Goal: Find specific page/section: Find specific page/section

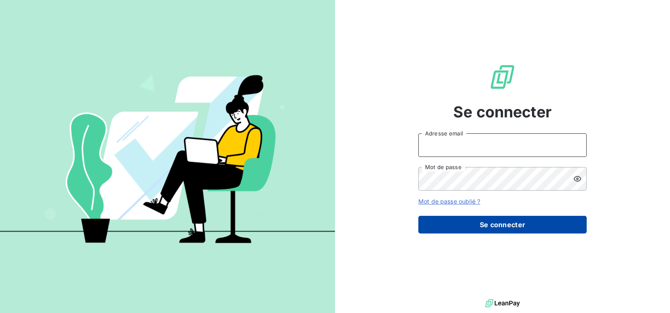
type input "[PERSON_NAME][EMAIL_ADDRESS][DOMAIN_NAME]"
click at [489, 221] on button "Se connecter" at bounding box center [502, 225] width 168 height 18
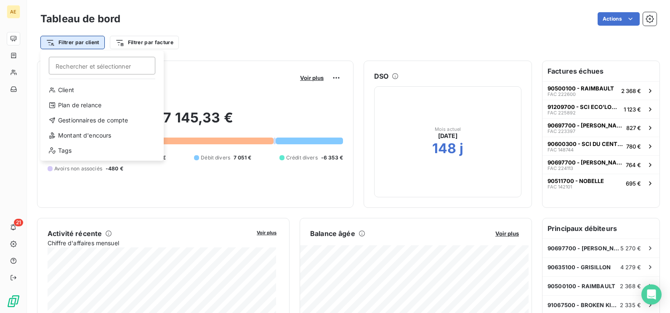
click at [70, 43] on html "AE 21 Tableau de bord Actions Filtrer par client Rechercher et sélectionner Cli…" at bounding box center [335, 156] width 670 height 313
click at [61, 62] on input "Rechercher et sélectionner" at bounding box center [102, 66] width 106 height 18
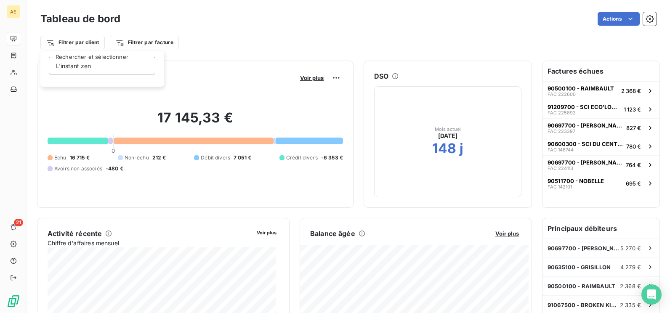
type input "L'instant zen"
click at [192, 79] on html "AE 21 Tableau de bord Actions Filtrer par client L'instant zen Rechercher et sé…" at bounding box center [335, 156] width 670 height 313
click at [88, 43] on html "AE 21 Tableau de bord Actions Filtrer par client Filtrer par facture Encours cl…" at bounding box center [335, 156] width 670 height 313
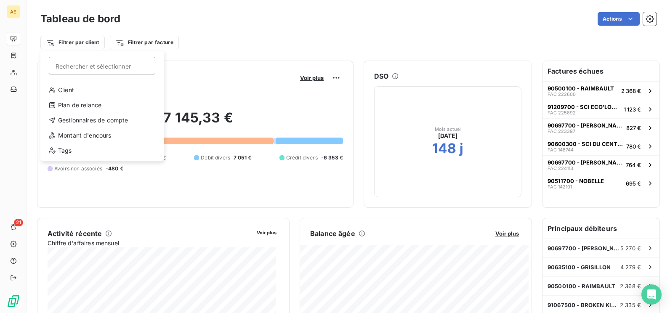
click at [76, 67] on input "Rechercher et sélectionner" at bounding box center [102, 66] width 106 height 18
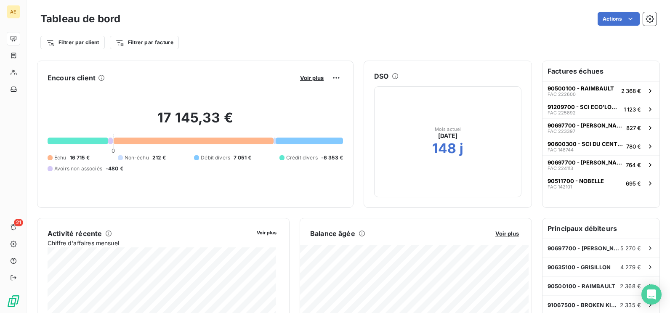
click at [245, 84] on html "AE 21 Tableau de bord Actions Filtrer par client Filtrer par facture Encours cl…" at bounding box center [335, 156] width 670 height 313
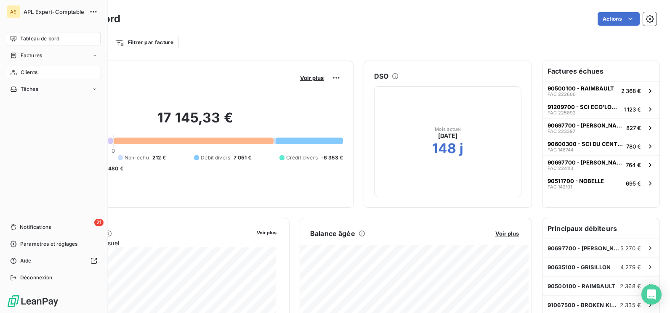
click at [39, 70] on div "Clients" at bounding box center [54, 72] width 94 height 13
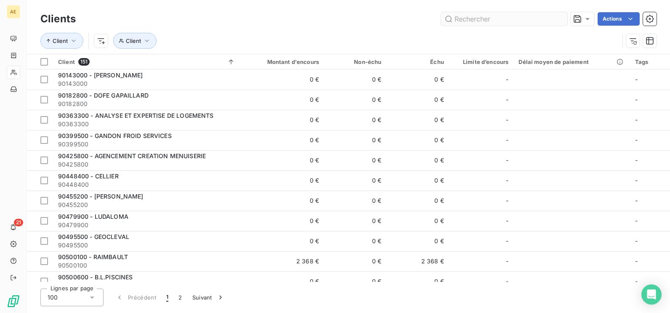
click at [473, 19] on input "text" at bounding box center [504, 18] width 126 height 13
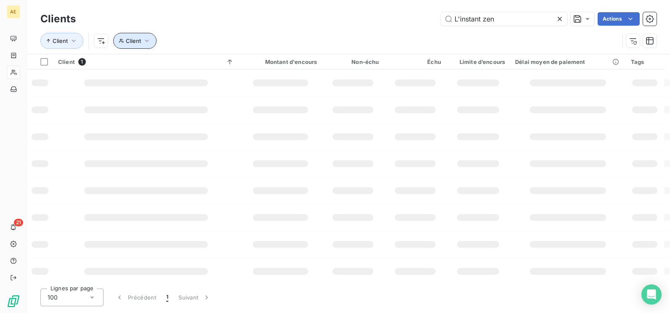
click at [148, 40] on icon "button" at bounding box center [147, 41] width 8 height 8
click at [160, 61] on span "Contient" at bounding box center [156, 62] width 24 height 7
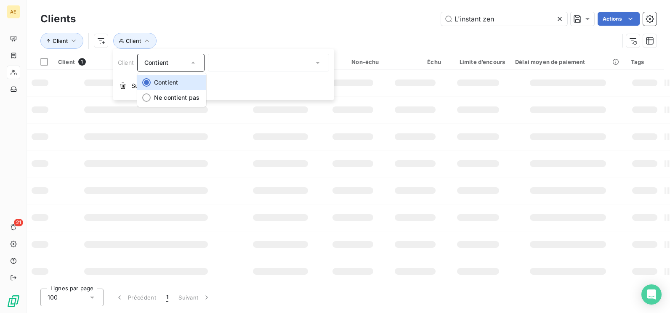
click at [160, 61] on span "Contient" at bounding box center [156, 62] width 24 height 7
click at [199, 27] on div "Clients L'instant zen Actions" at bounding box center [348, 19] width 616 height 18
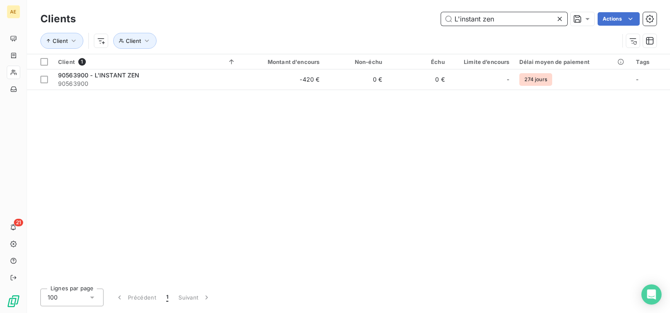
drag, startPoint x: 490, startPoint y: 17, endPoint x: 428, endPoint y: 21, distance: 62.0
click at [428, 21] on div "L'instant zen Actions" at bounding box center [371, 18] width 571 height 13
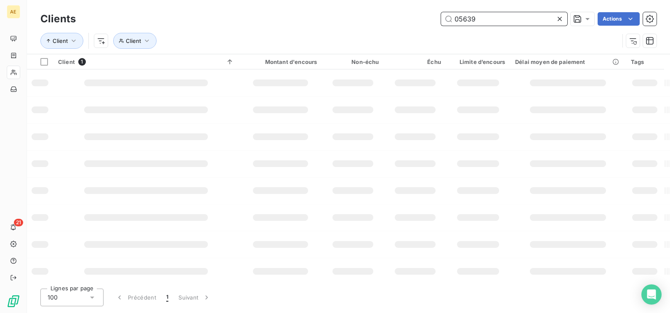
type input "05639"
click at [607, 18] on html "AE 21 Clients 05639 Actions Client Client Client 1 Montant d'encours Non-échu É…" at bounding box center [335, 156] width 670 height 313
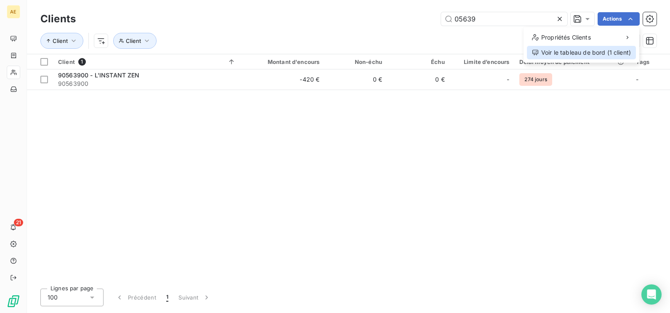
click at [581, 50] on div "Voir le tableau de bord (1 client)" at bounding box center [581, 52] width 109 height 13
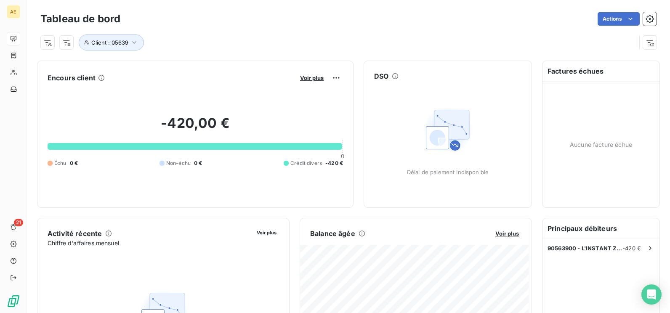
drag, startPoint x: 581, startPoint y: 50, endPoint x: 340, endPoint y: 49, distance: 240.7
click at [340, 49] on div "Client : 05639" at bounding box center [338, 43] width 596 height 16
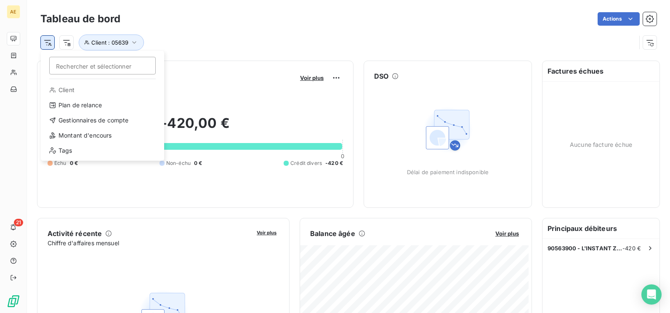
click at [46, 39] on html "AE 21 Tableau de bord Actions Rechercher et sélectionner Client Plan de relance…" at bounding box center [335, 156] width 670 height 313
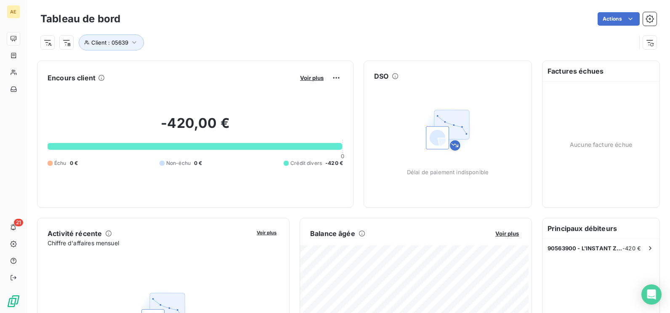
click at [65, 43] on html "AE 21 Tableau de bord Actions Client : 05639 Encours client Voir plus -420,00 €…" at bounding box center [335, 156] width 670 height 313
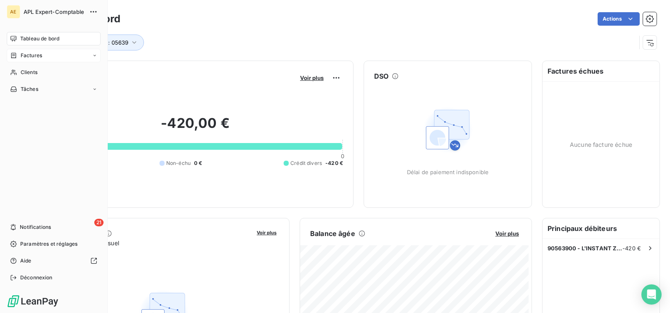
click at [29, 56] on span "Factures" at bounding box center [31, 56] width 21 height 8
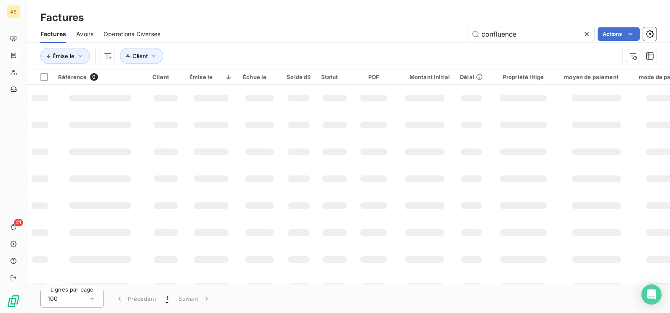
drag, startPoint x: 521, startPoint y: 34, endPoint x: 463, endPoint y: 34, distance: 58.1
click at [464, 34] on div "confluence Actions" at bounding box center [413, 33] width 486 height 13
type input "05639"
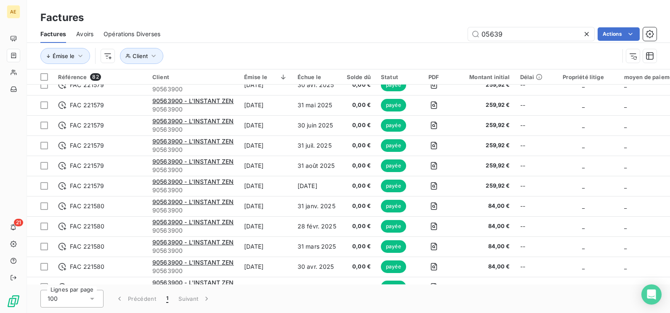
scroll to position [210, 0]
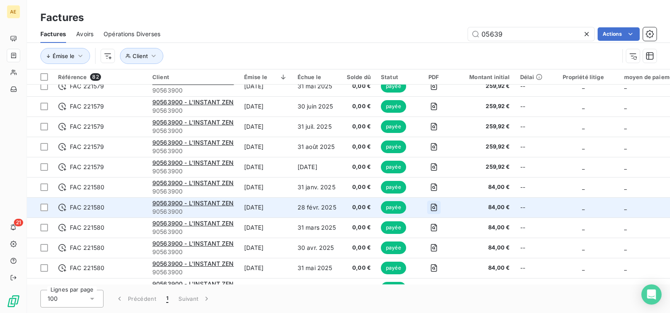
click at [434, 209] on icon "button" at bounding box center [434, 207] width 8 height 8
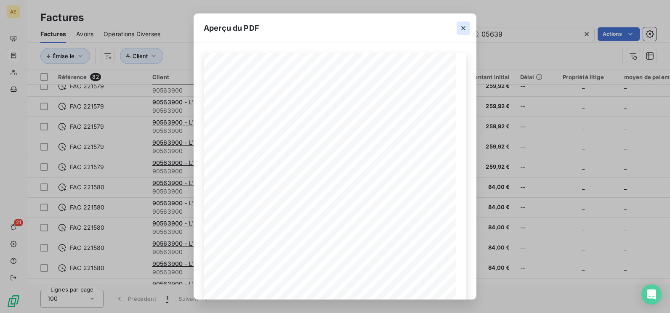
click at [462, 29] on icon "button" at bounding box center [463, 28] width 4 height 4
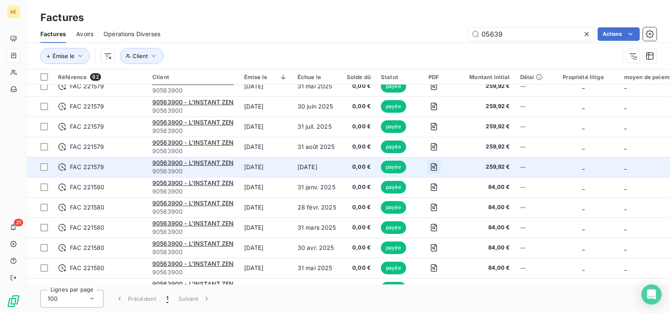
click at [430, 165] on icon "button" at bounding box center [434, 167] width 8 height 8
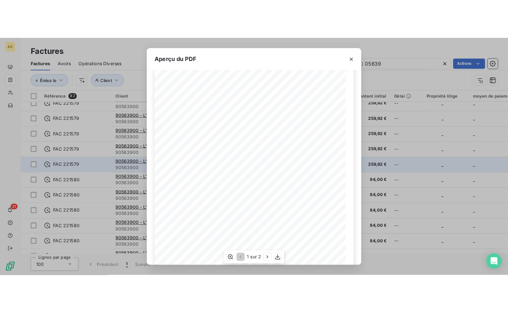
scroll to position [121, 0]
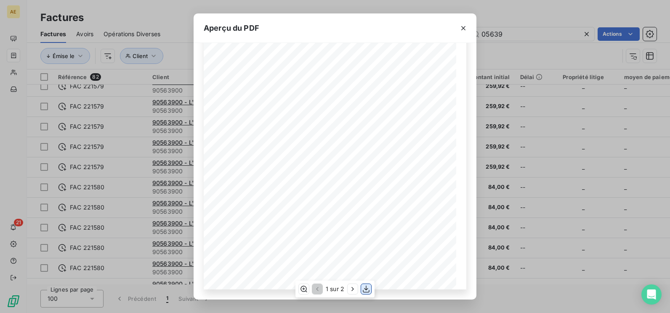
click at [365, 291] on icon "button" at bounding box center [366, 289] width 8 height 8
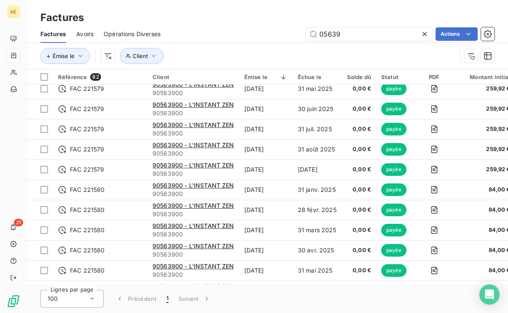
scroll to position [210, 0]
